Goal: Task Accomplishment & Management: Manage account settings

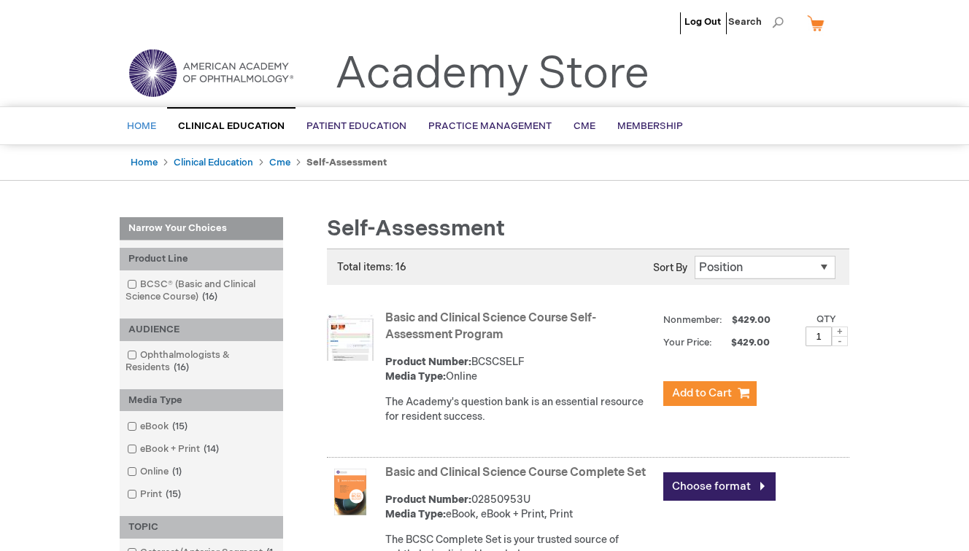
click at [146, 123] on span "Home" at bounding box center [141, 126] width 29 height 12
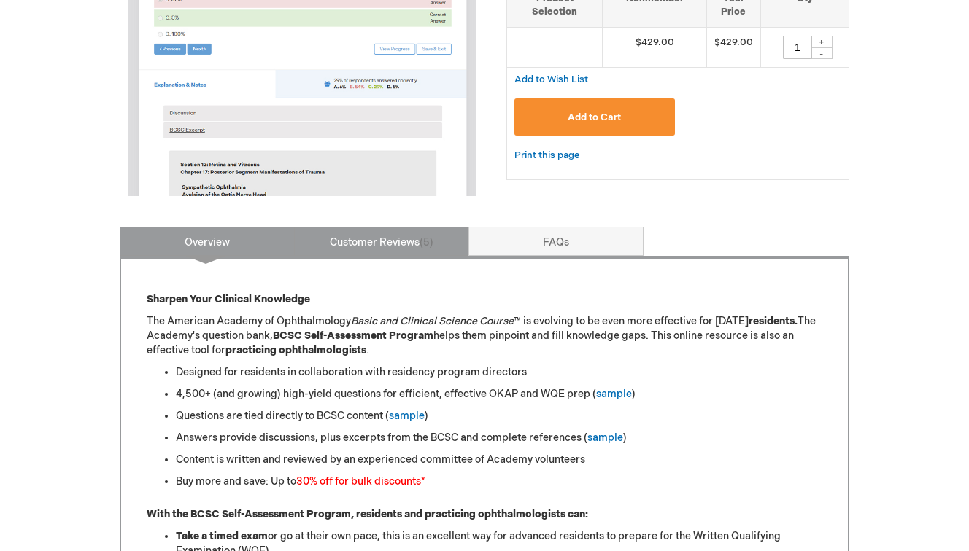
click at [403, 252] on link "Customer Reviews 5" at bounding box center [381, 241] width 175 height 29
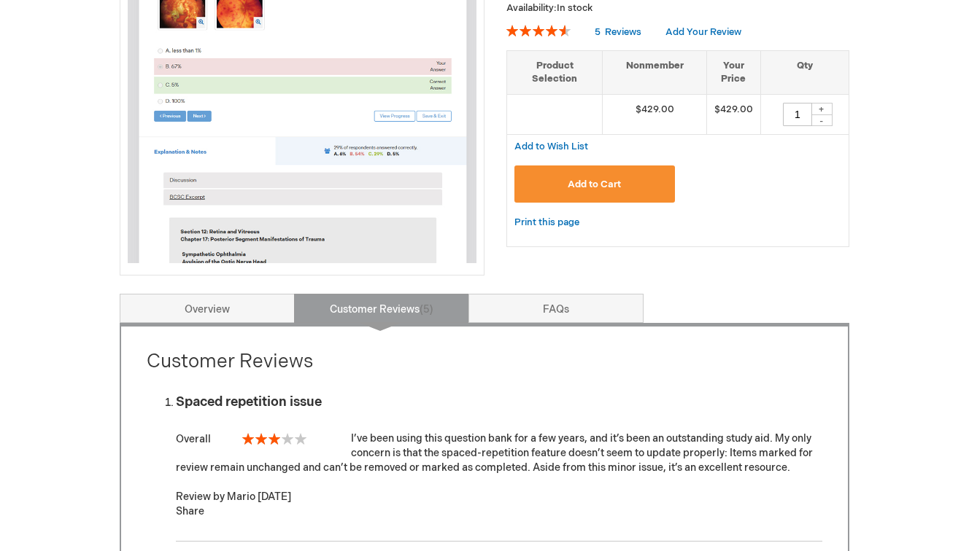
scroll to position [274, 0]
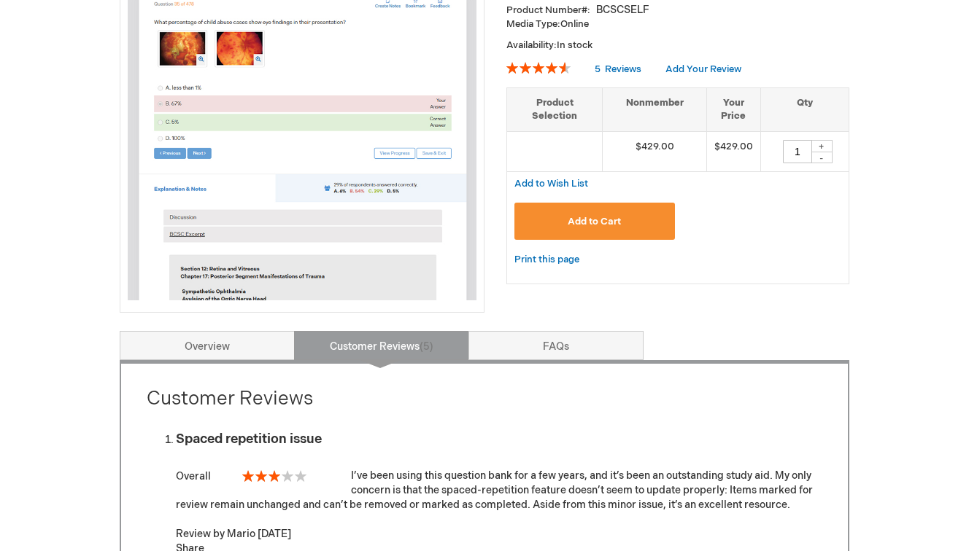
click at [236, 348] on link "Overview" at bounding box center [207, 345] width 175 height 29
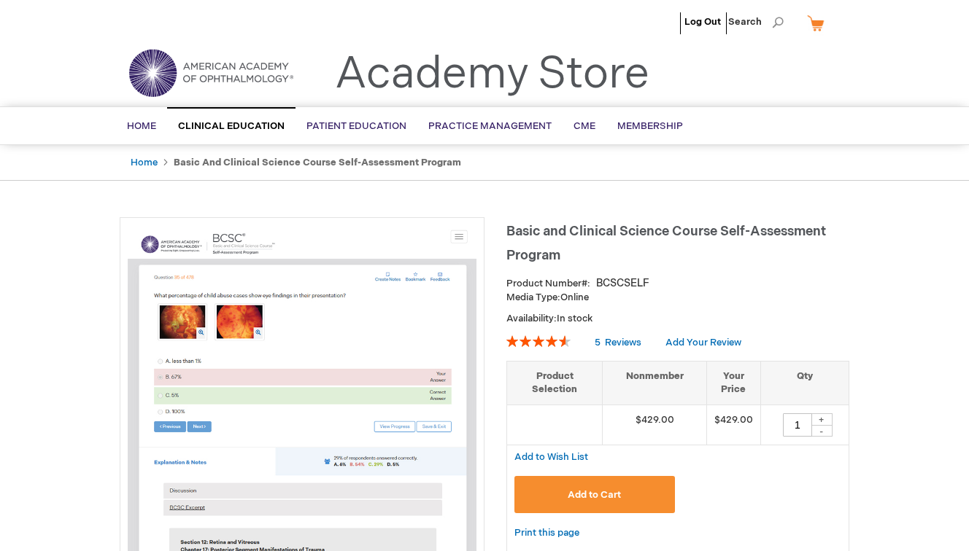
scroll to position [0, 0]
click at [706, 22] on link "Log Out" at bounding box center [702, 22] width 36 height 12
